Goal: Transaction & Acquisition: Book appointment/travel/reservation

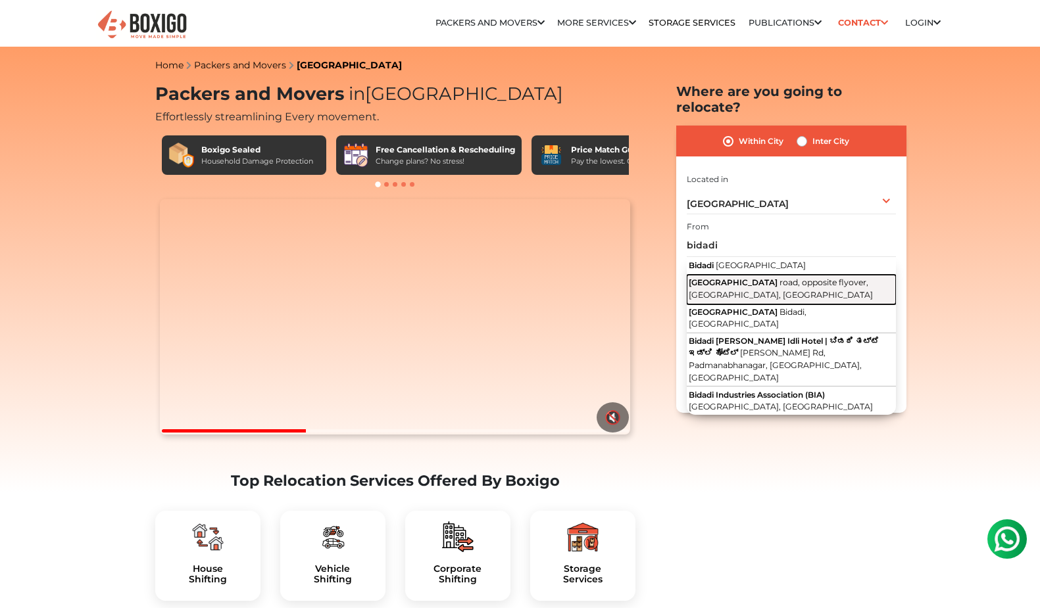
click at [802, 277] on span "road, opposite flyover, [GEOGRAPHIC_DATA], [GEOGRAPHIC_DATA]" at bounding box center [780, 288] width 184 height 22
type input "[GEOGRAPHIC_DATA], road, opposite flyover, [GEOGRAPHIC_DATA], [GEOGRAPHIC_DATA]"
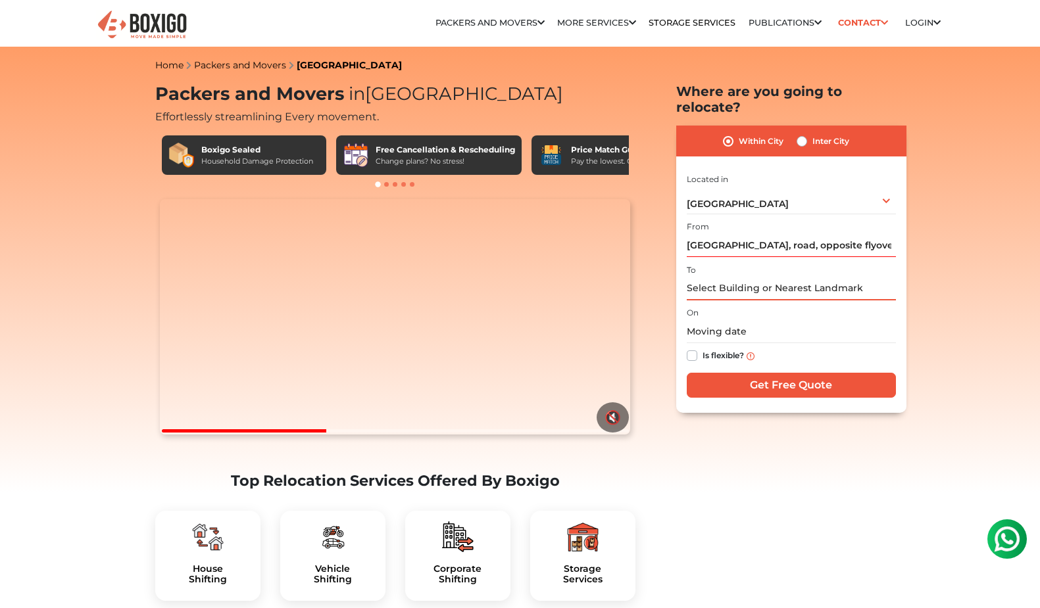
click at [736, 277] on input "text" at bounding box center [791, 288] width 209 height 23
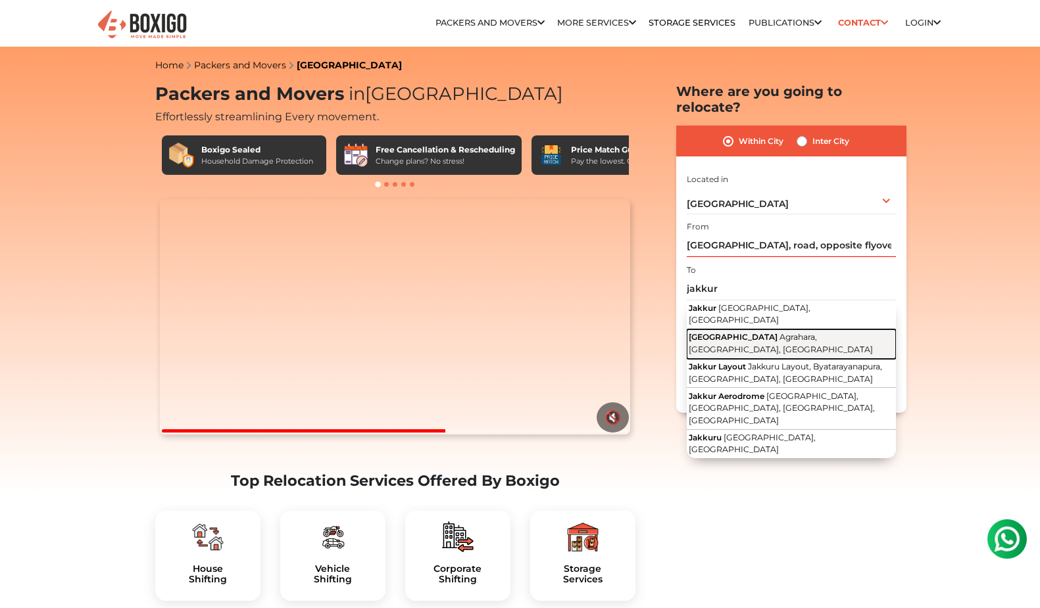
click at [774, 332] on span "Agrahara, [GEOGRAPHIC_DATA], [GEOGRAPHIC_DATA]" at bounding box center [780, 343] width 184 height 22
type input "[GEOGRAPHIC_DATA], [GEOGRAPHIC_DATA], [GEOGRAPHIC_DATA], [GEOGRAPHIC_DATA]"
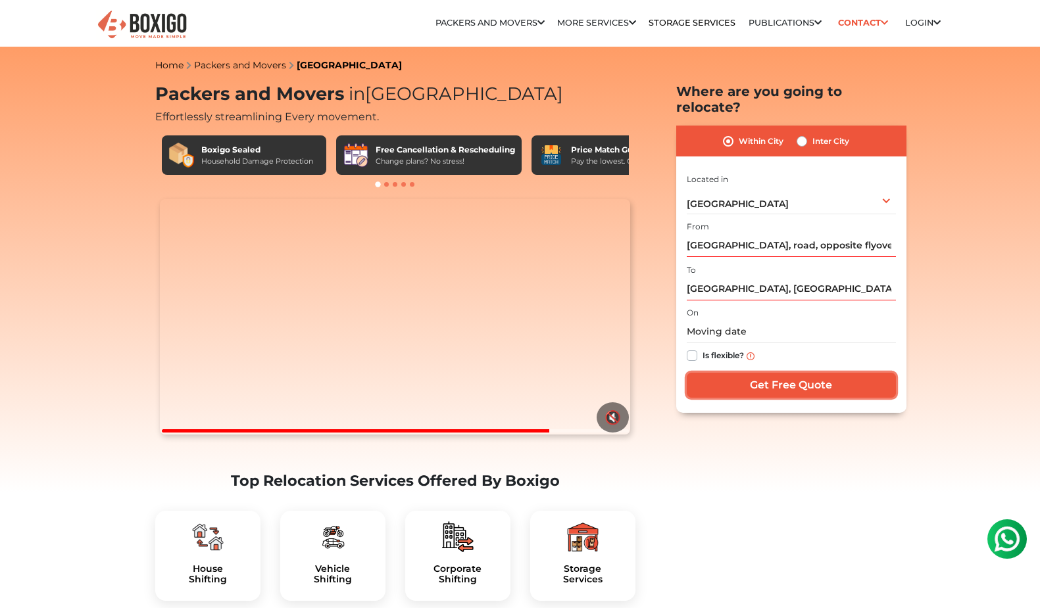
click at [781, 373] on input "Get Free Quote" at bounding box center [791, 385] width 209 height 25
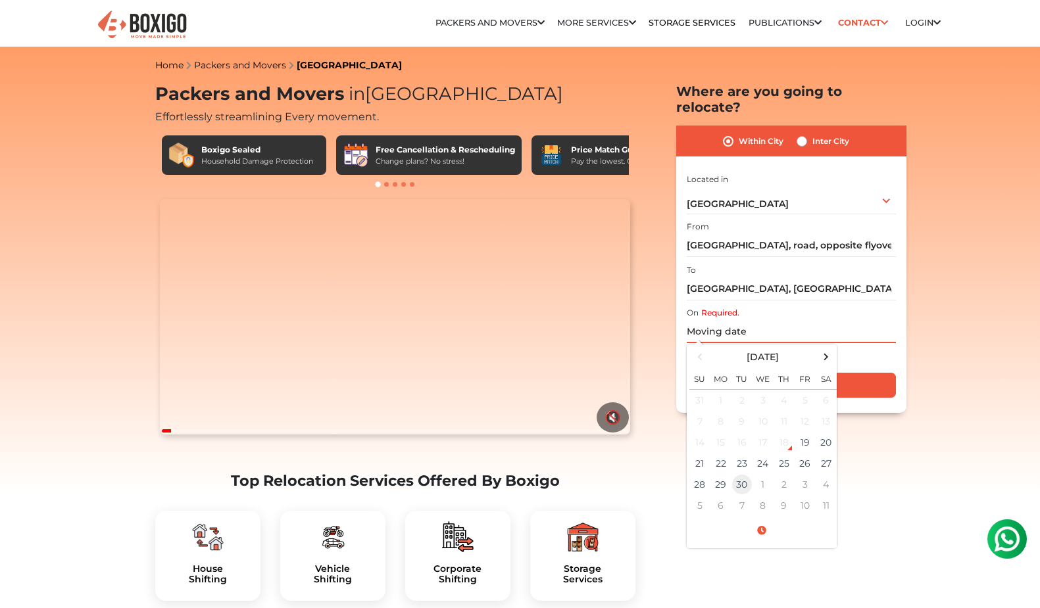
click at [740, 474] on td "30" at bounding box center [741, 484] width 21 height 21
type input "[DATE] 12:00 AM"
click at [875, 373] on input "Get Free Quote" at bounding box center [791, 385] width 209 height 25
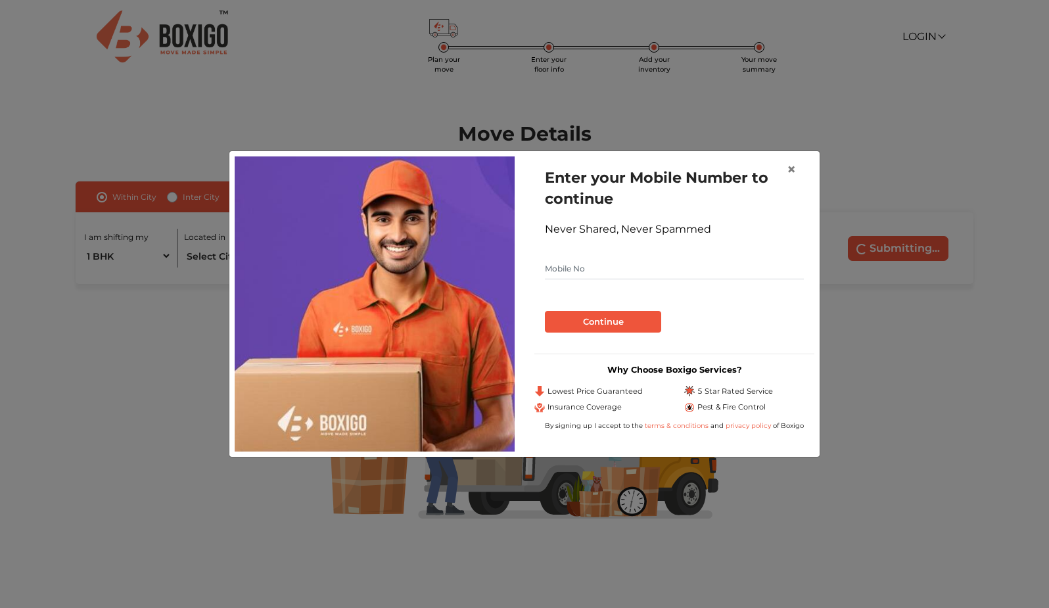
click at [604, 261] on input "text" at bounding box center [674, 268] width 259 height 21
type input "8665511079"
click at [589, 322] on button "Continue" at bounding box center [603, 322] width 116 height 22
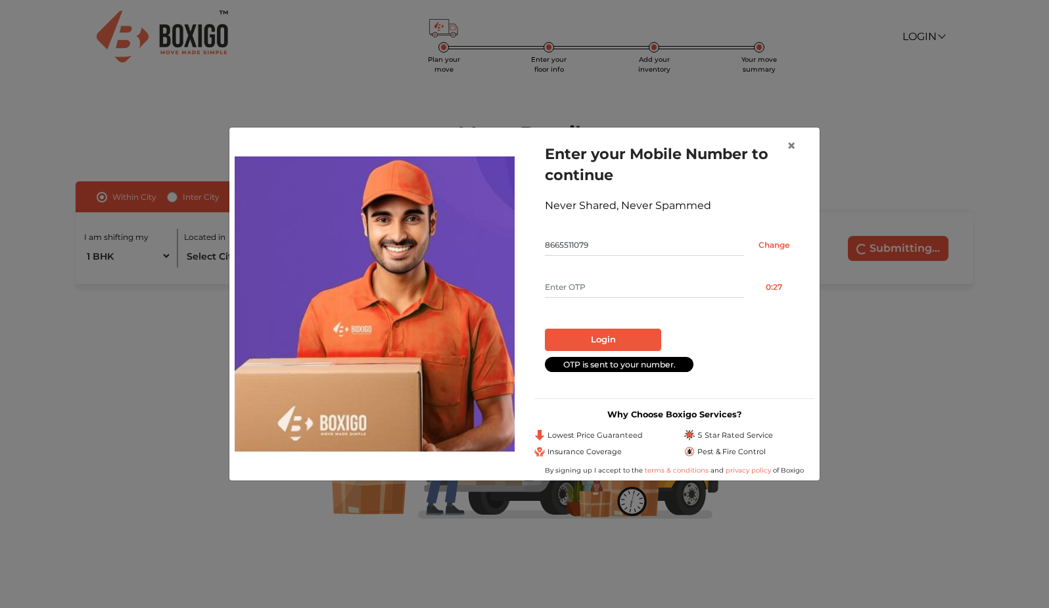
drag, startPoint x: 487, startPoint y: 131, endPoint x: 481, endPoint y: 214, distance: 83.8
click at [481, 214] on div "Enter your Mobile Number to continue Never Shared, Never Spammed 8665511079 Cha…" at bounding box center [524, 304] width 591 height 353
click at [791, 145] on span "×" at bounding box center [791, 145] width 9 height 19
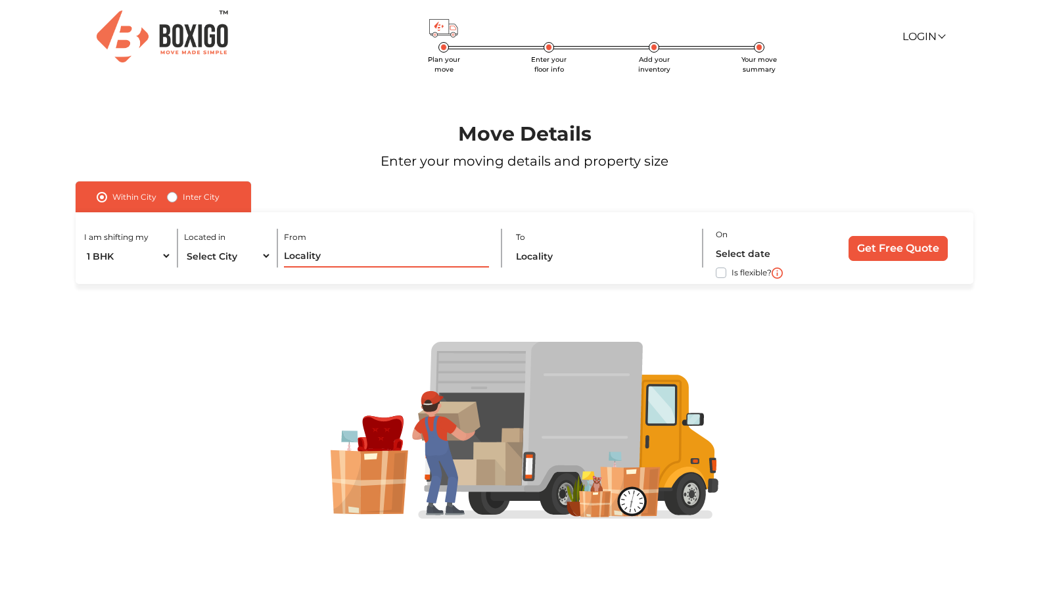
click at [300, 258] on input "text" at bounding box center [387, 256] width 206 height 23
click at [252, 256] on select "Select City Bangalore Bengaluru Bhopal Bhubaneswar Chennai Coimbatore Cuttack D…" at bounding box center [227, 256] width 87 height 23
select select "[GEOGRAPHIC_DATA]"
click at [184, 245] on select "Select City Bangalore Bengaluru Bhopal Bhubaneswar Chennai Coimbatore Cuttack D…" at bounding box center [227, 256] width 87 height 23
click at [339, 258] on input "text" at bounding box center [387, 256] width 206 height 23
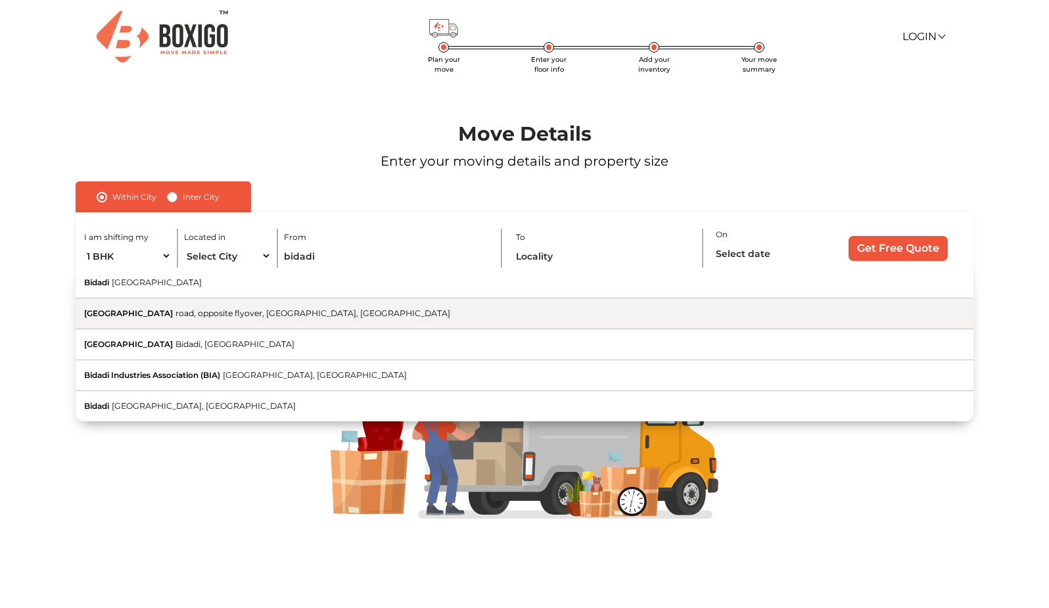
click at [247, 310] on span "road, opposite flyover, [GEOGRAPHIC_DATA], [GEOGRAPHIC_DATA]" at bounding box center [313, 313] width 275 height 10
type input "[GEOGRAPHIC_DATA], road, opposite flyover, [GEOGRAPHIC_DATA], [GEOGRAPHIC_DATA]"
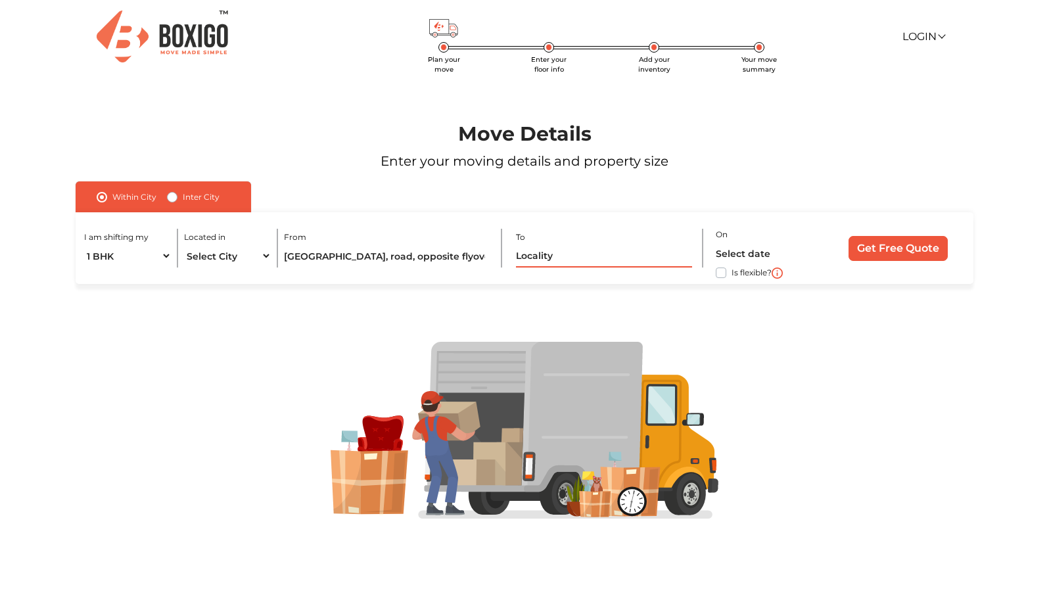
click at [592, 260] on input "text" at bounding box center [604, 256] width 176 height 23
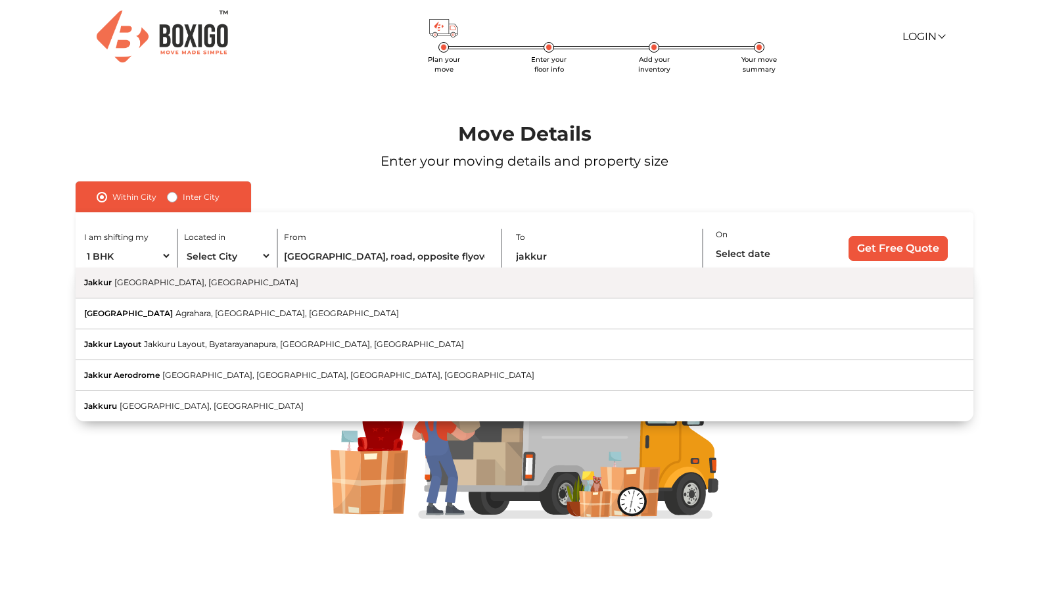
click at [196, 285] on span "[GEOGRAPHIC_DATA], [GEOGRAPHIC_DATA]" at bounding box center [206, 282] width 184 height 10
type input "Jakkur, Bengaluru, Karnataka"
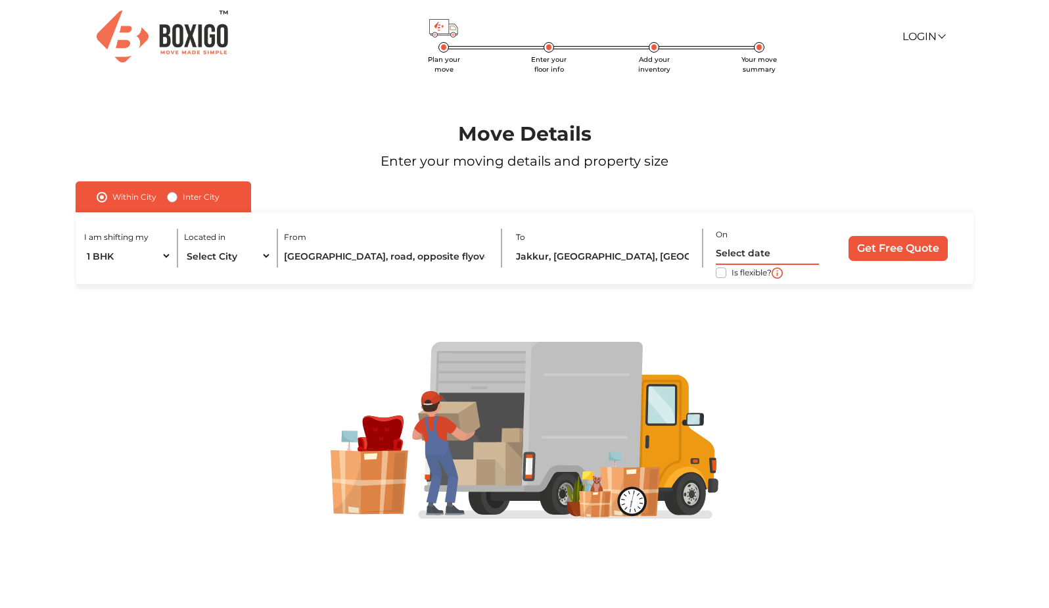
click at [750, 254] on input "text" at bounding box center [767, 253] width 103 height 23
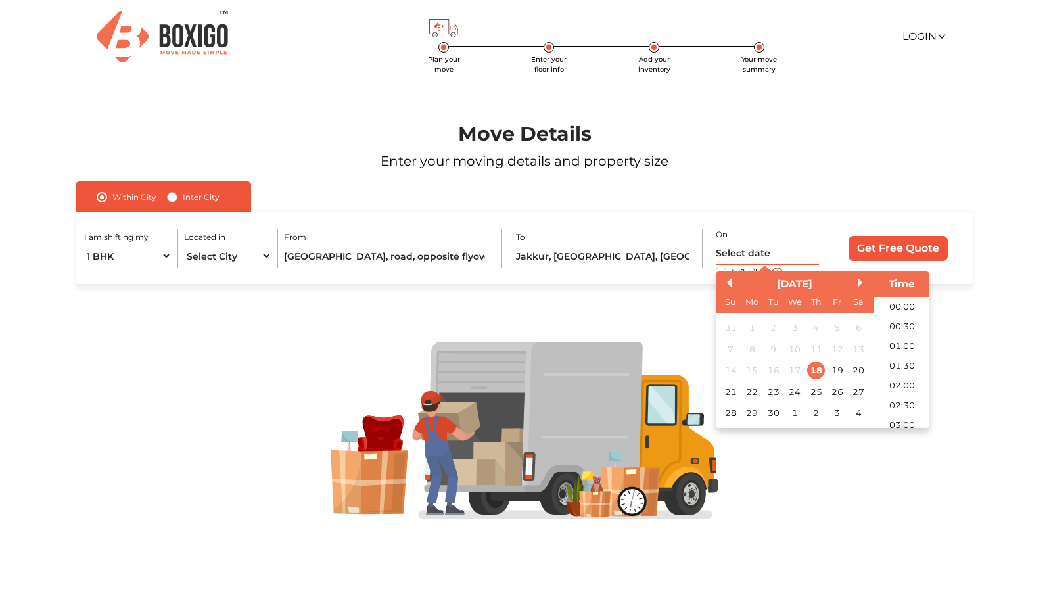
scroll to position [793, 0]
click at [767, 414] on div "30" at bounding box center [774, 414] width 18 height 18
type input "30/09/2025 12:00 AM"
click at [889, 245] on input "Get Free Quote" at bounding box center [898, 248] width 99 height 25
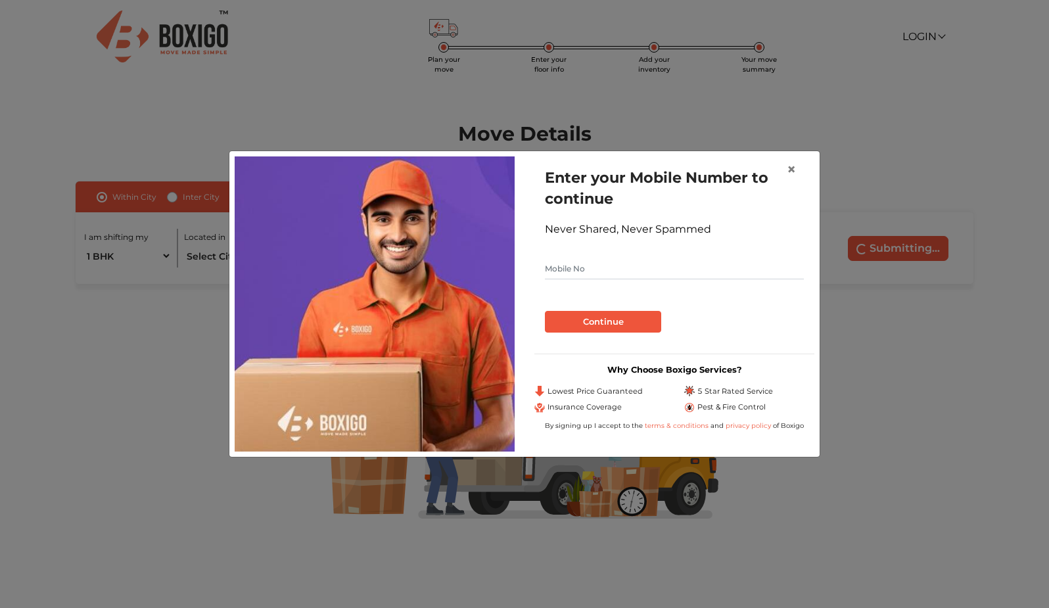
click at [596, 271] on input "text" at bounding box center [674, 268] width 259 height 21
type input "7899862531"
click at [581, 316] on button "Continue" at bounding box center [603, 322] width 116 height 22
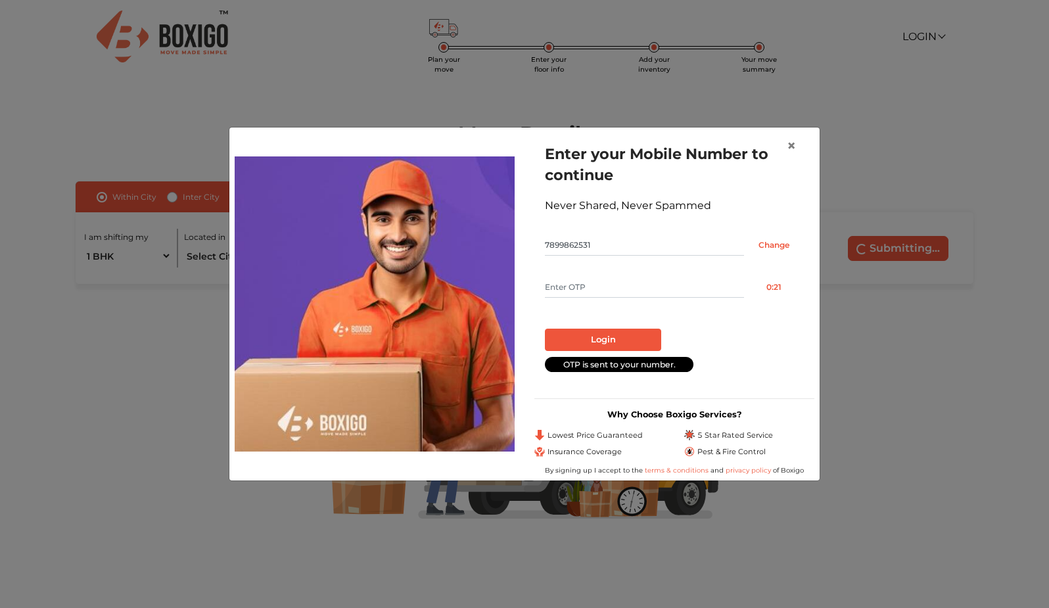
click at [575, 285] on input "text" at bounding box center [644, 287] width 199 height 21
type input "3281"
click at [598, 338] on button "Login" at bounding box center [603, 340] width 116 height 22
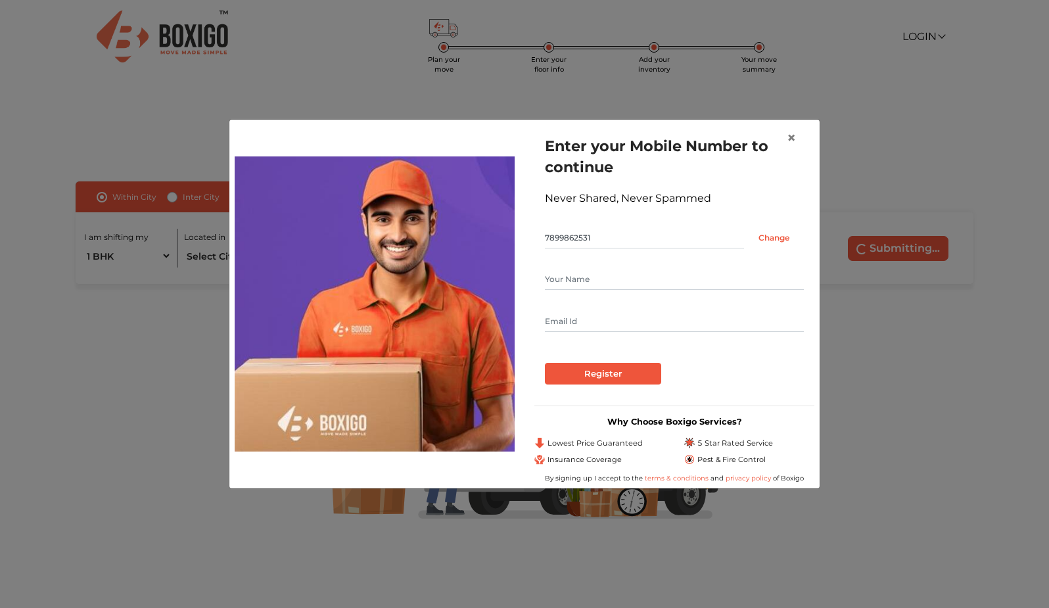
click at [591, 283] on input "text" at bounding box center [674, 279] width 259 height 21
type input "lingaraj"
click at [617, 374] on input "Register" at bounding box center [603, 374] width 116 height 22
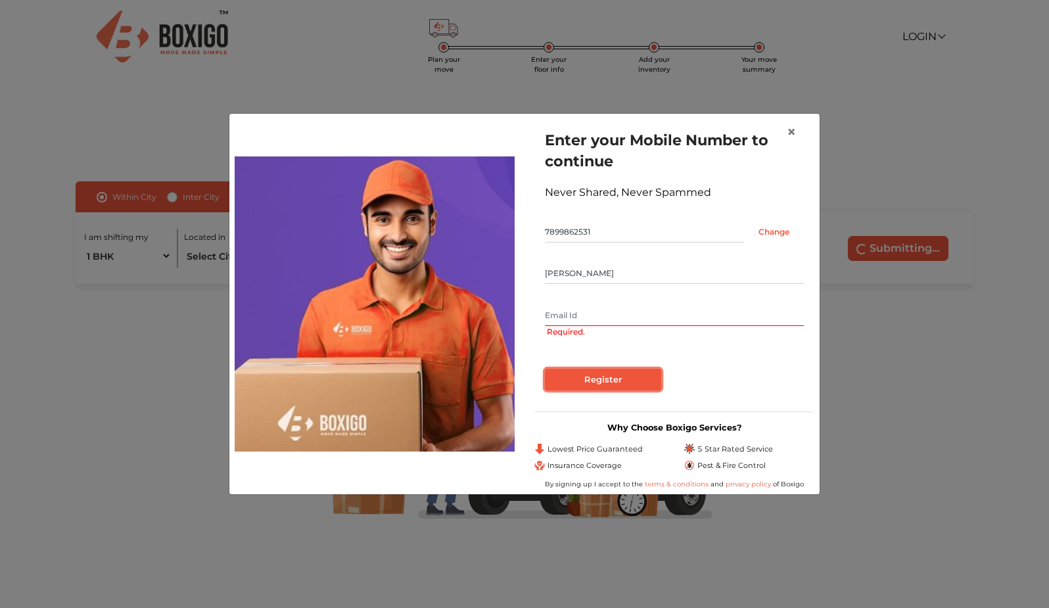
click at [617, 374] on input "Register" at bounding box center [603, 380] width 116 height 22
click at [792, 128] on span "×" at bounding box center [791, 131] width 9 height 19
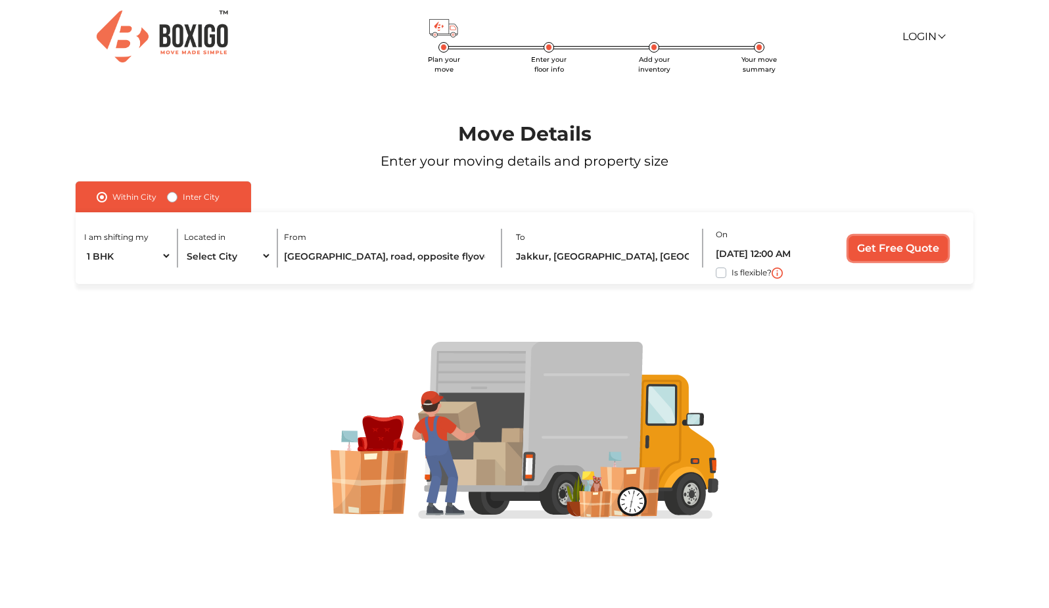
click at [906, 247] on input "Get Free Quote" at bounding box center [898, 248] width 99 height 25
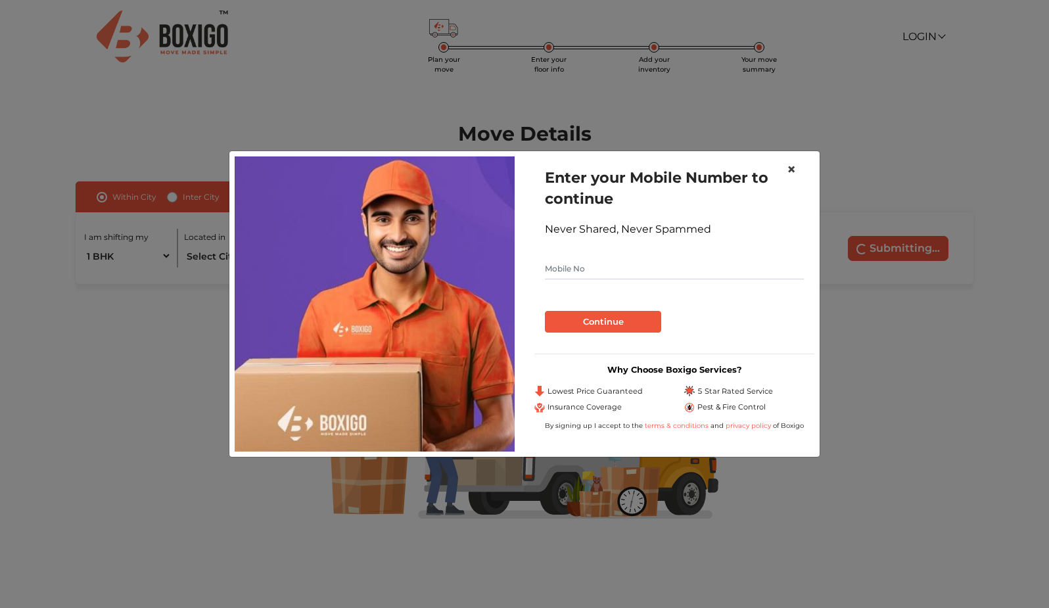
click at [793, 170] on span "×" at bounding box center [791, 169] width 9 height 19
